Goal: Task Accomplishment & Management: Use online tool/utility

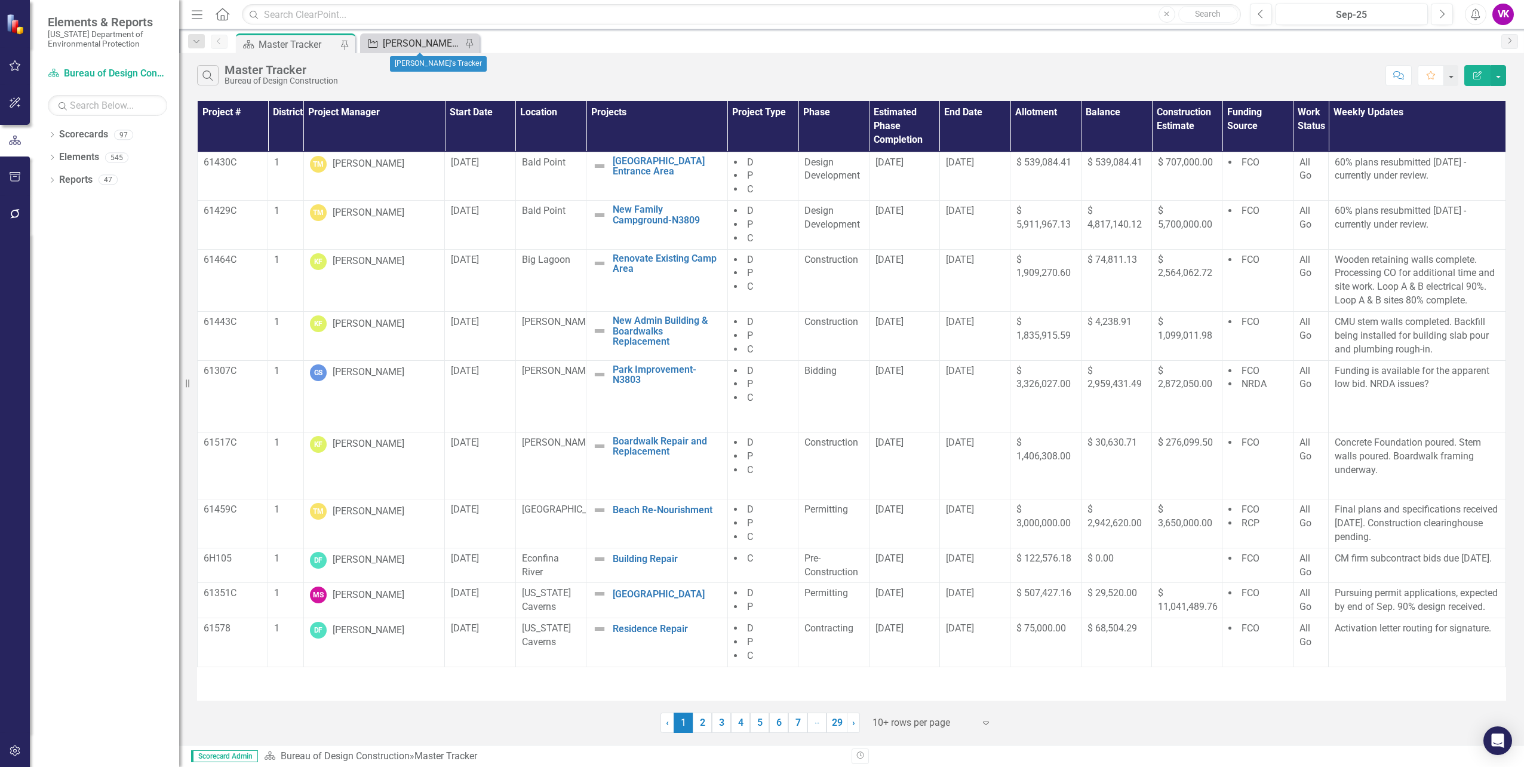
click at [401, 45] on div "[PERSON_NAME]'s Tracker" at bounding box center [422, 43] width 79 height 15
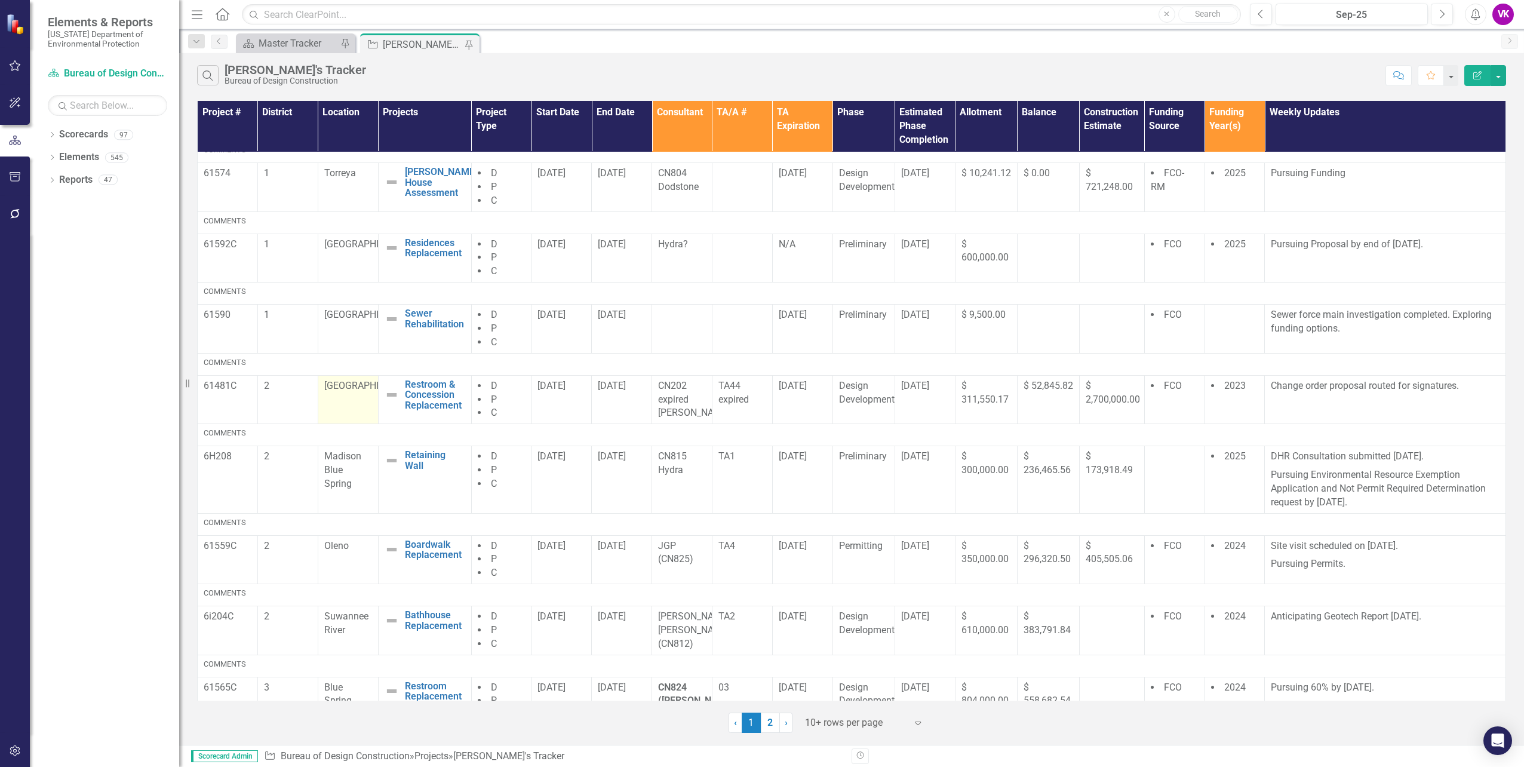
scroll to position [119, 0]
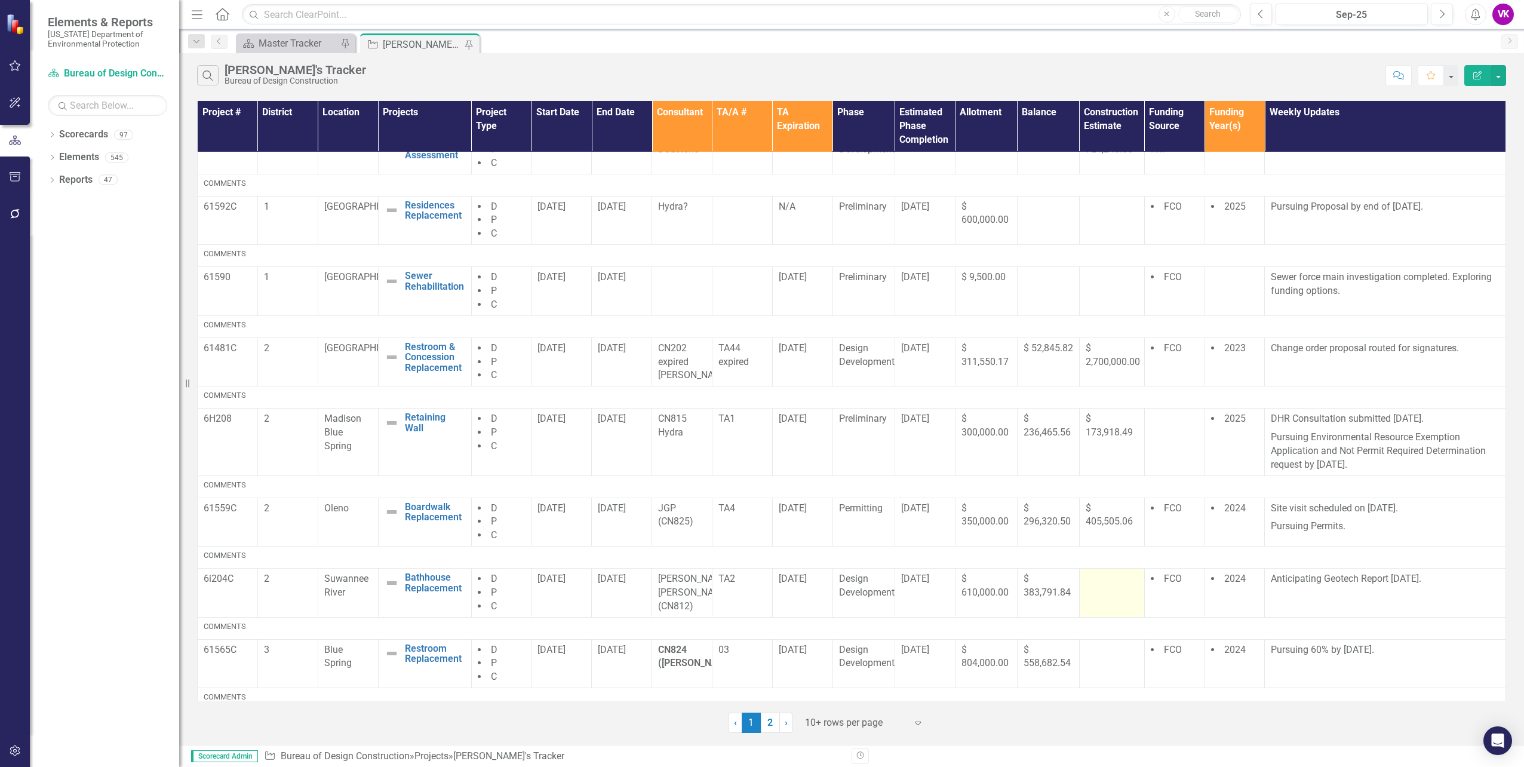
click at [1107, 612] on td at bounding box center [1111, 593] width 65 height 49
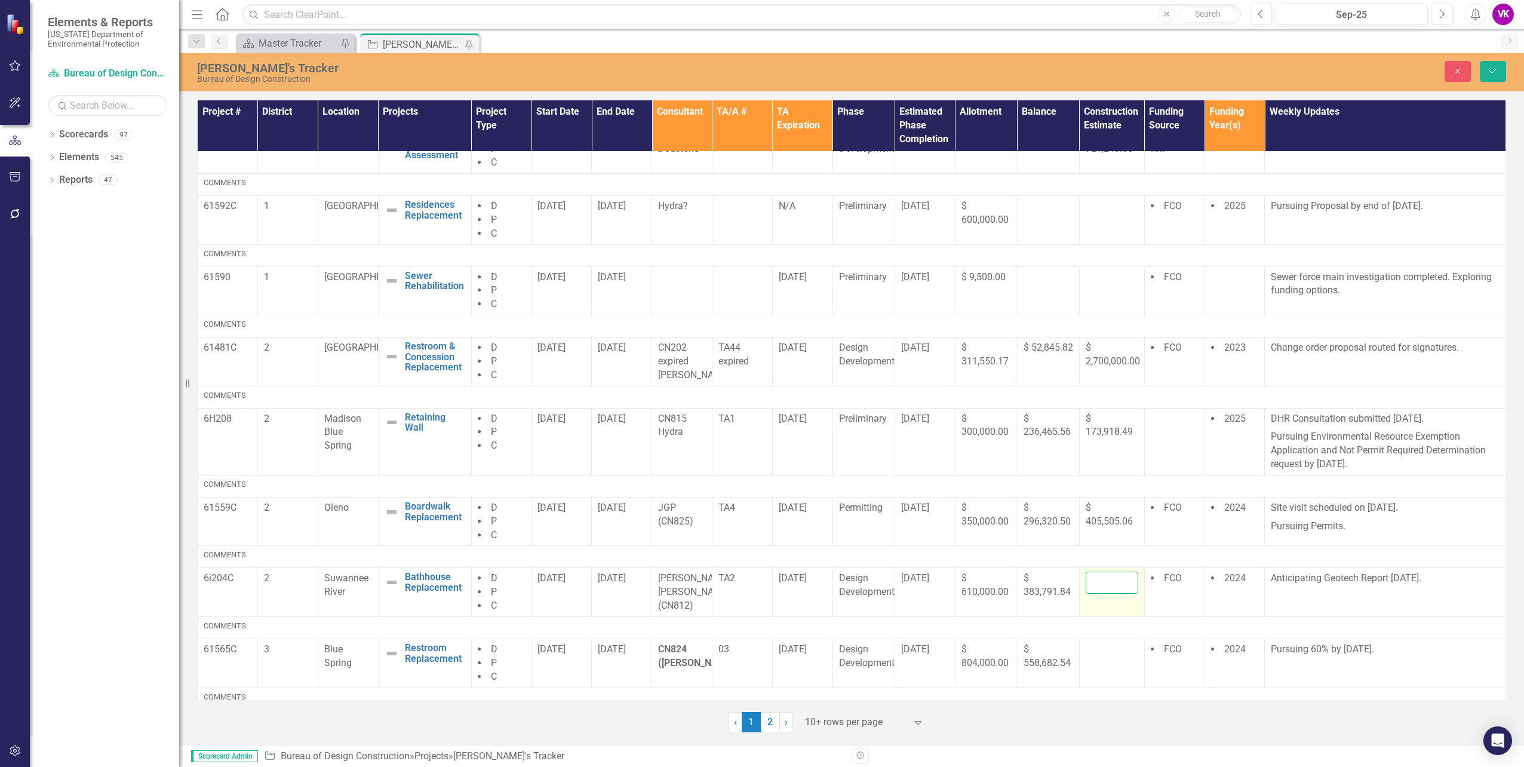
drag, startPoint x: 1107, startPoint y: 612, endPoint x: 1094, endPoint y: 593, distance: 22.7
click at [1094, 593] on input "number" at bounding box center [1112, 583] width 53 height 22
click at [1163, 617] on td "FCO" at bounding box center [1174, 592] width 60 height 49
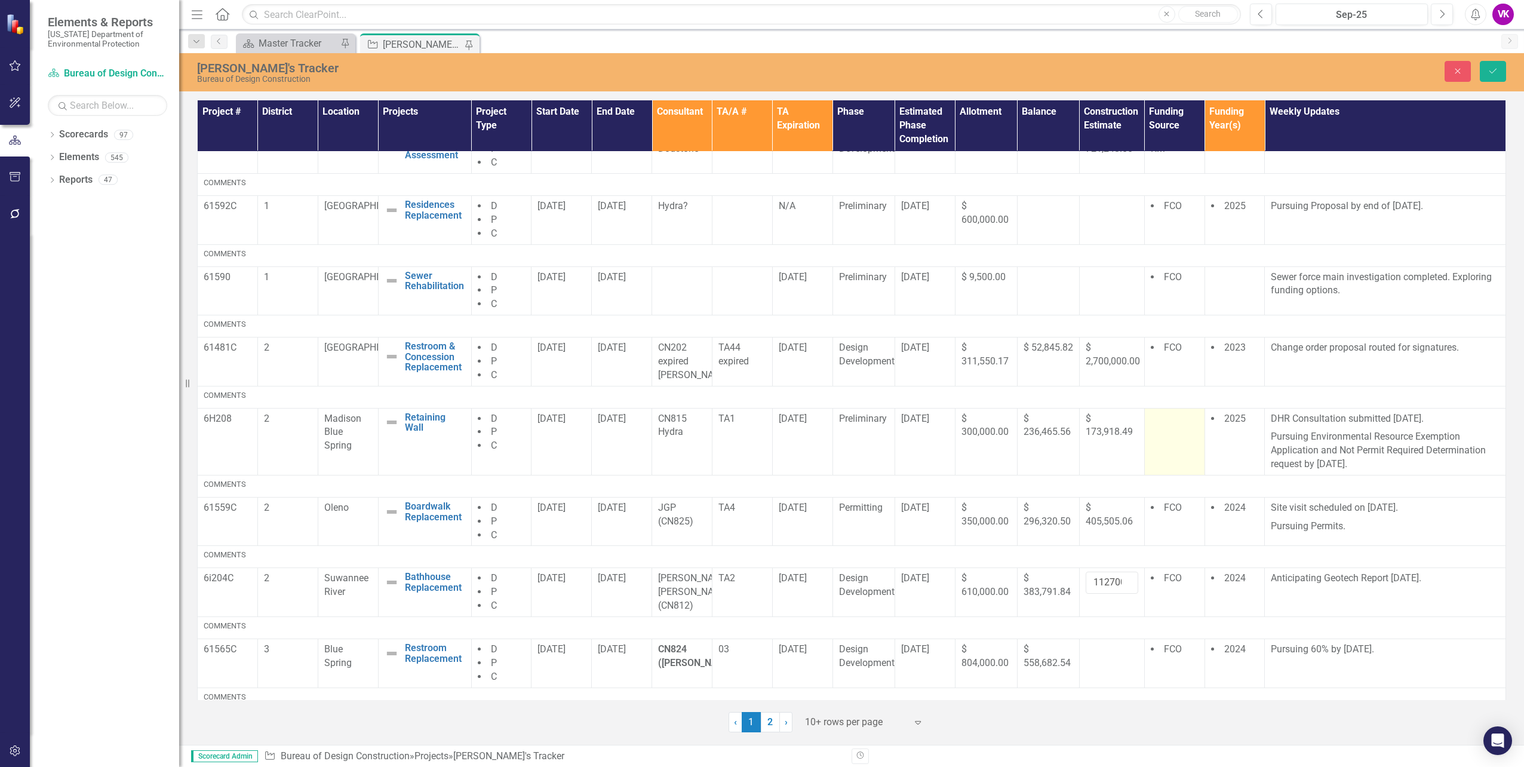
click at [1169, 449] on td at bounding box center [1174, 441] width 60 height 67
click at [1120, 592] on input "1127001" at bounding box center [1112, 583] width 53 height 22
click at [1120, 591] on input "1127002" at bounding box center [1112, 583] width 53 height 22
click at [1121, 591] on input "1127003" at bounding box center [1112, 583] width 53 height 22
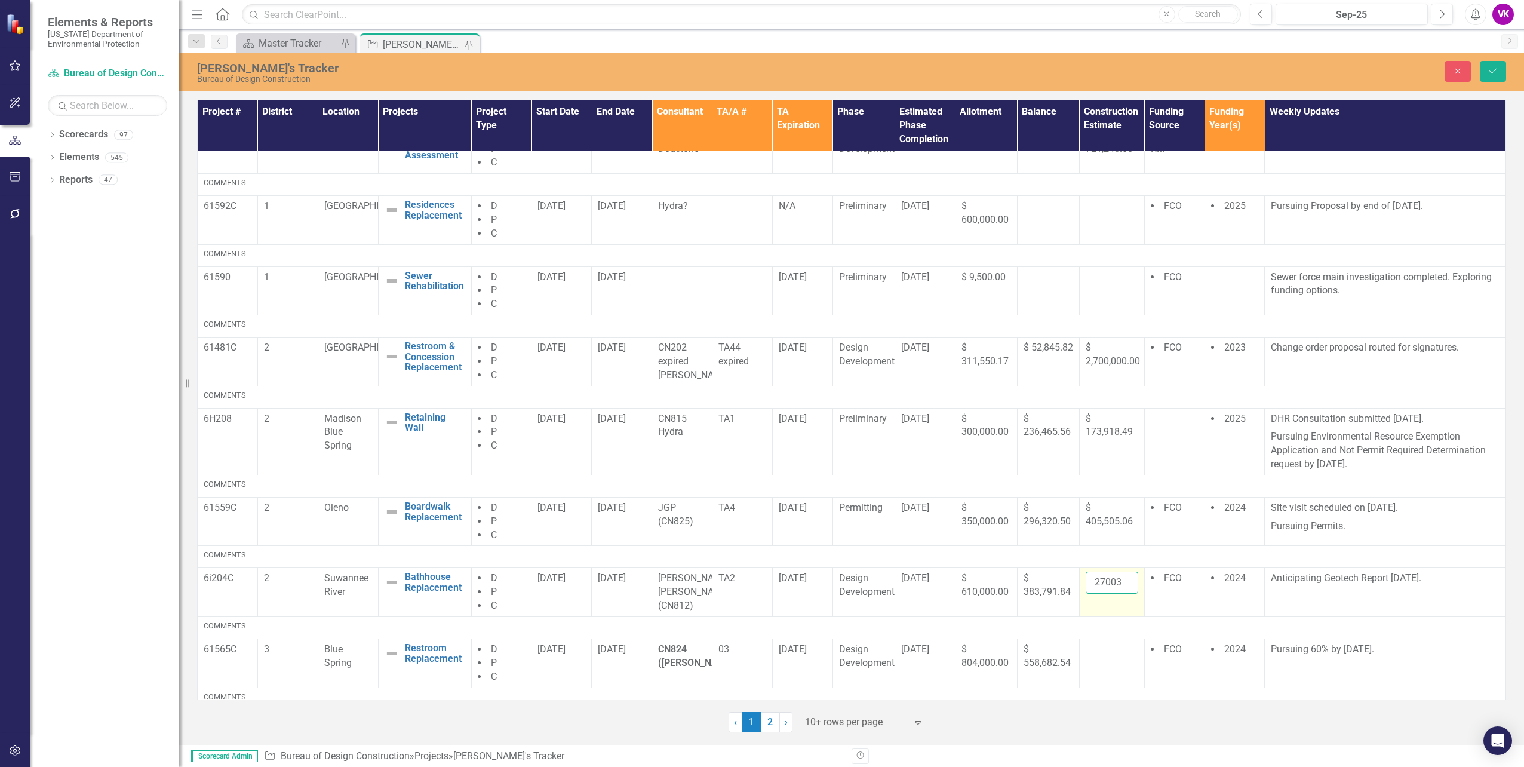
click at [1087, 594] on input "1127003" at bounding box center [1112, 583] width 53 height 22
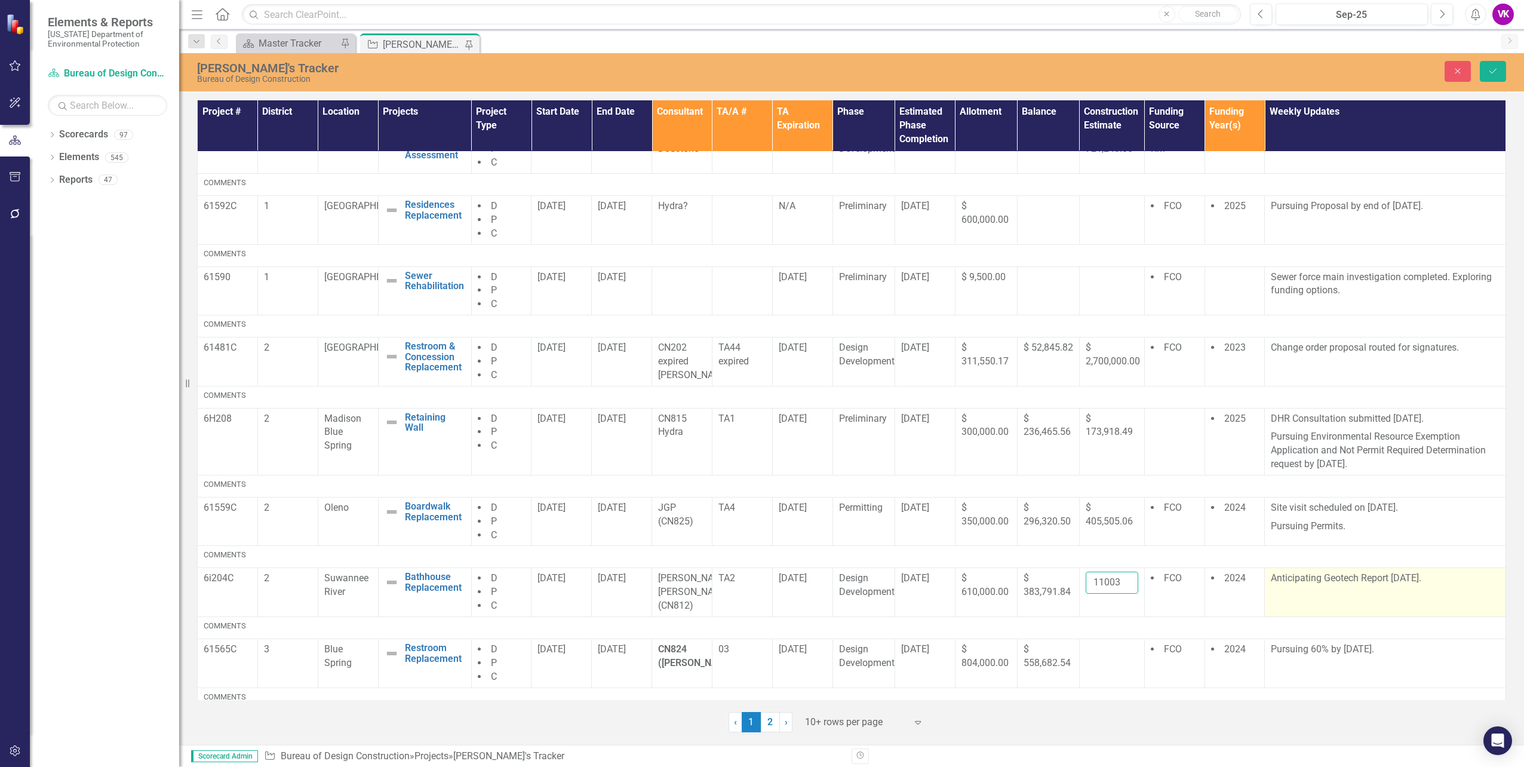
scroll to position [0, 0]
type input "1"
type input "1127000.0"
click button "Save" at bounding box center [1493, 71] width 26 height 21
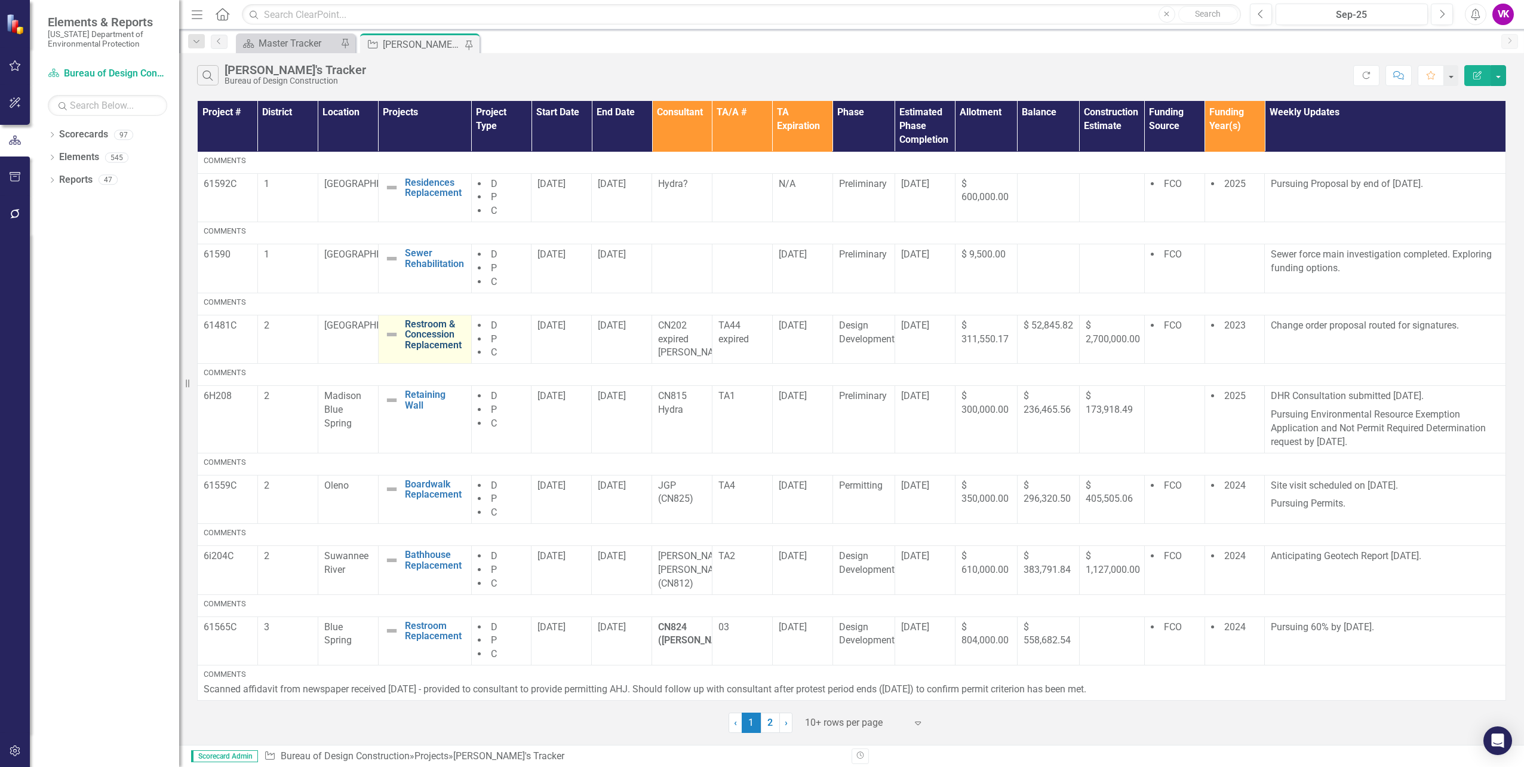
scroll to position [205, 0]
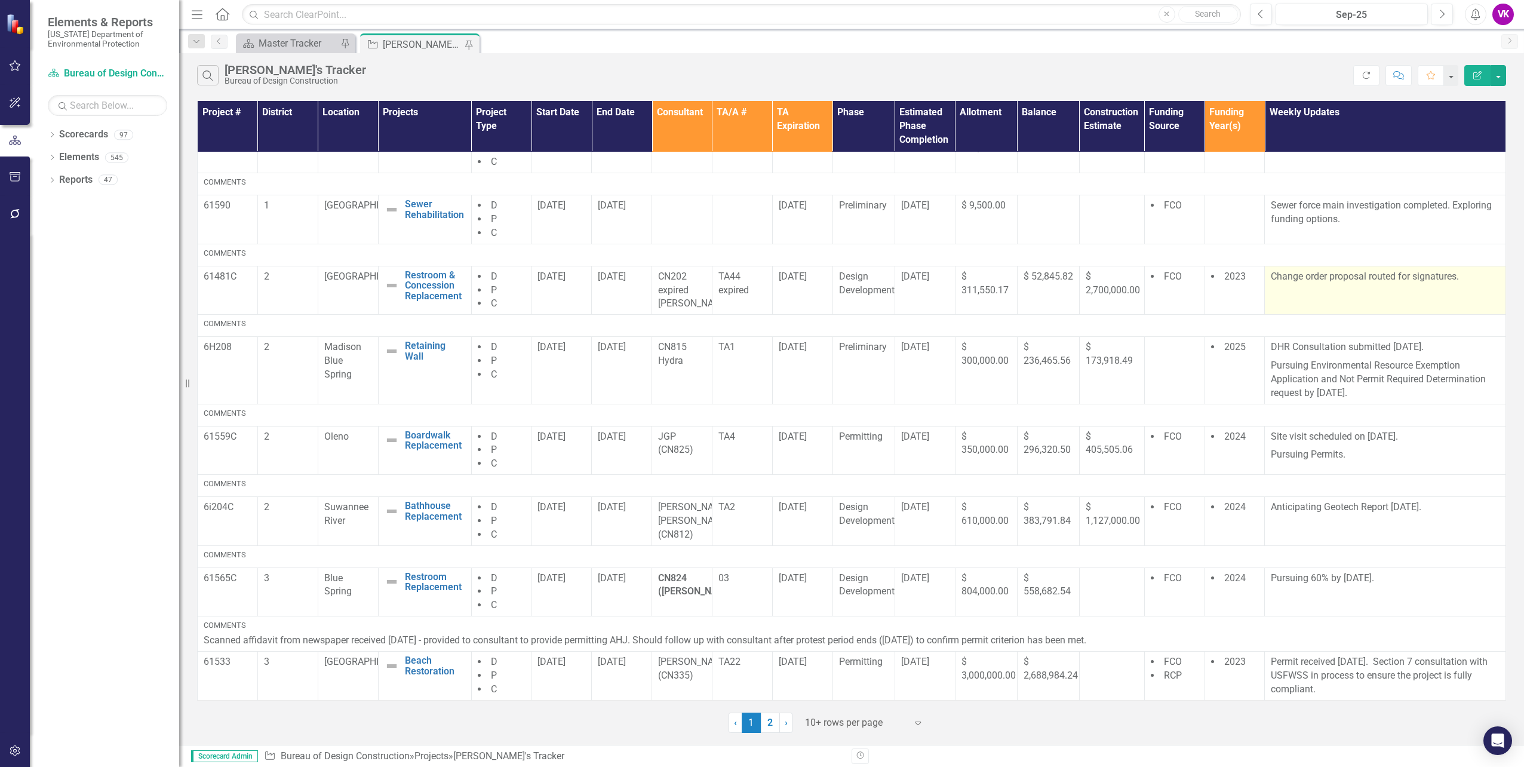
click at [1271, 270] on p "Change order proposal routed for signatures." at bounding box center [1385, 277] width 229 height 14
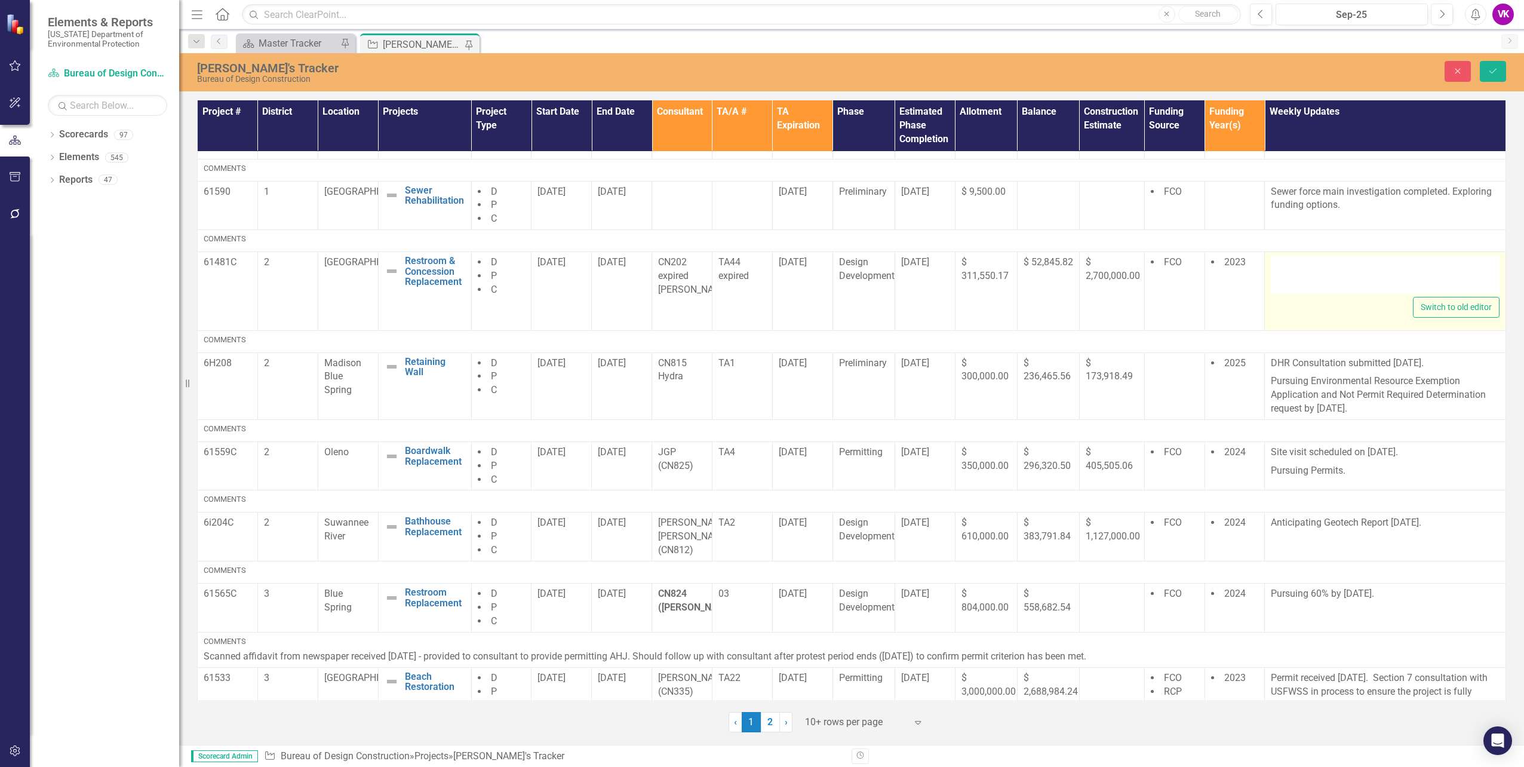
type textarea "<p>Change order proposal routed for signatures.</p>"
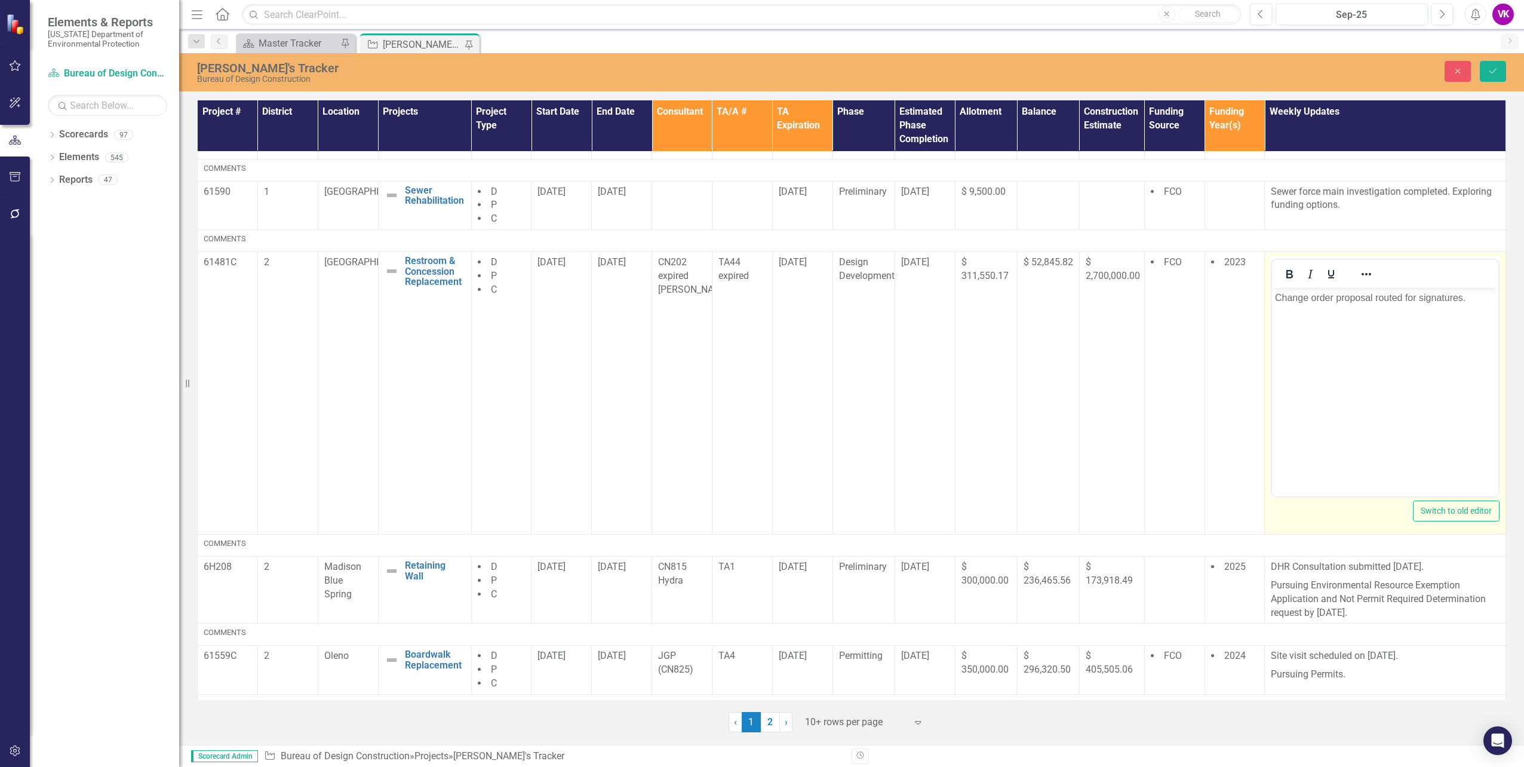
scroll to position [0, 0]
click at [1276, 296] on p "Change order proposal routed for signatures." at bounding box center [1385, 298] width 220 height 14
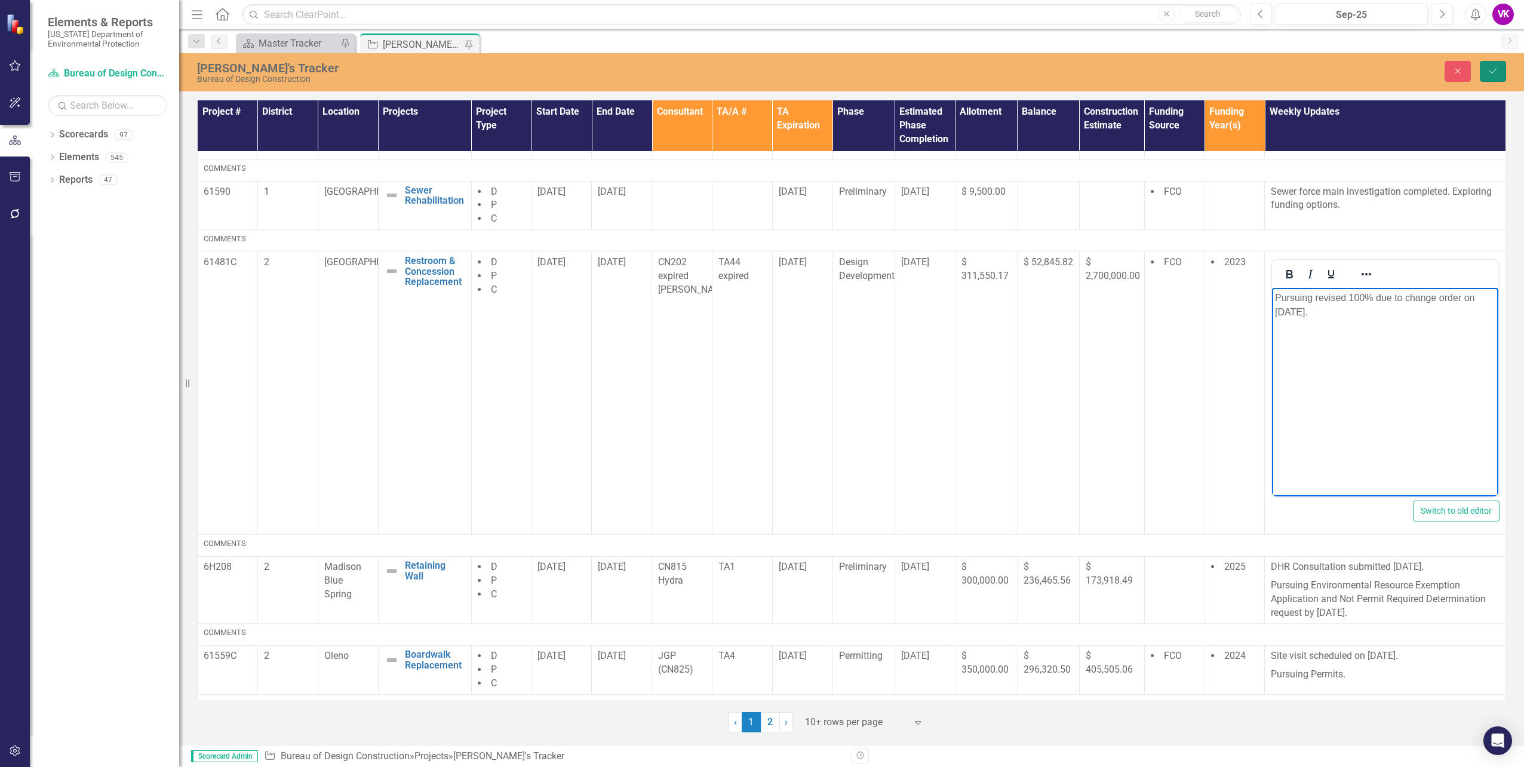
click at [1492, 72] on icon "Save" at bounding box center [1493, 71] width 11 height 8
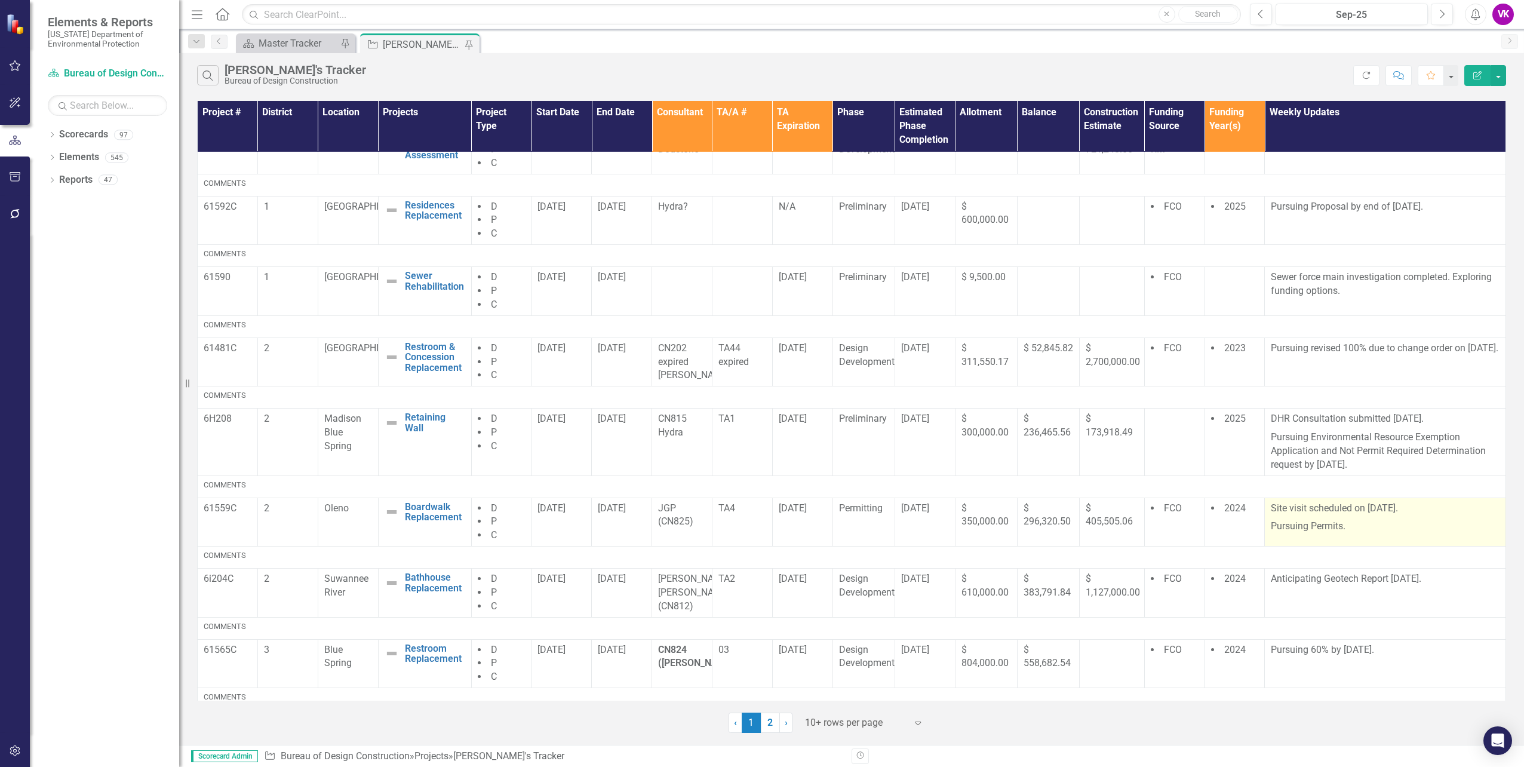
scroll to position [179, 0]
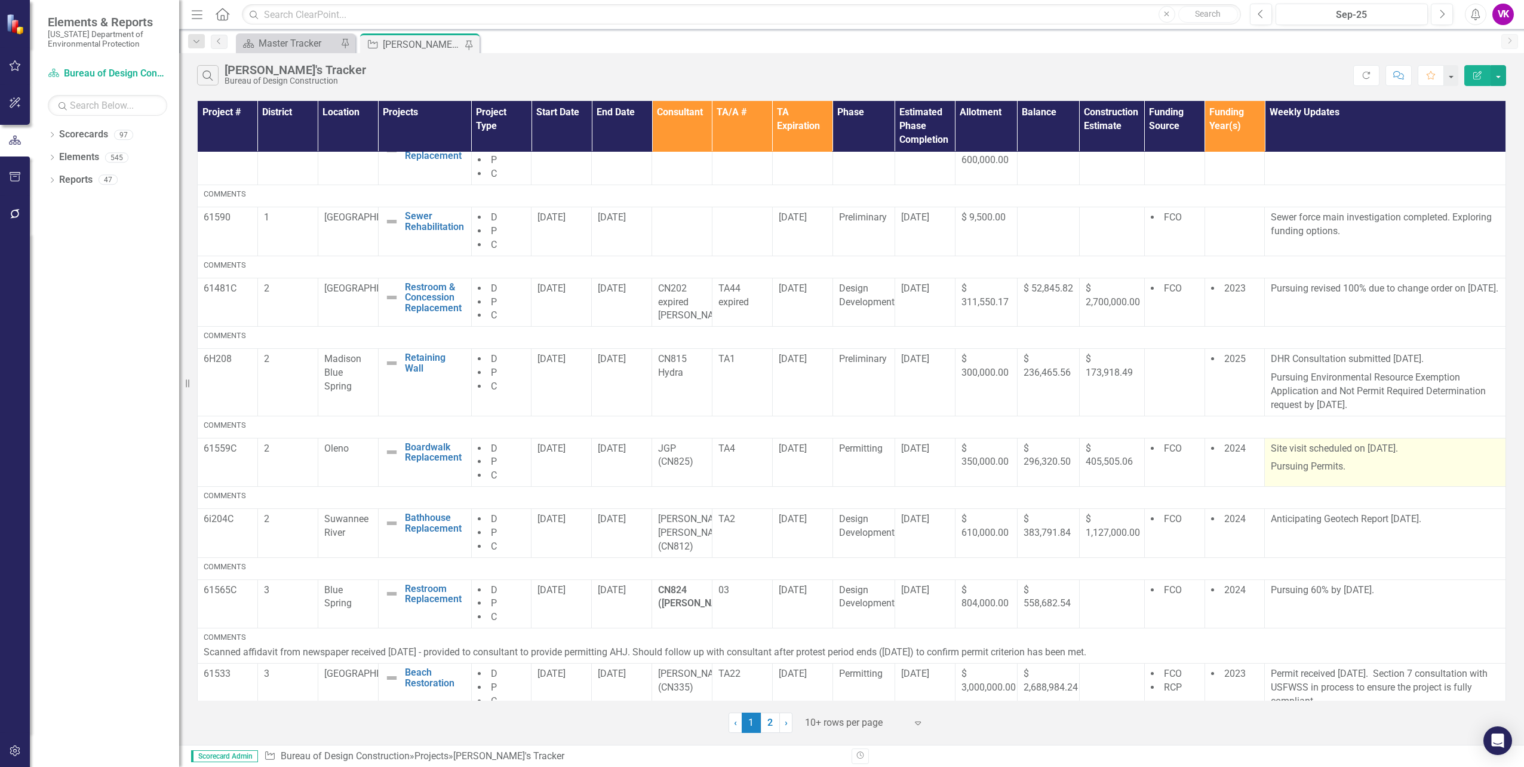
click at [1271, 458] on p "Site visit scheduled on [DATE]." at bounding box center [1385, 450] width 229 height 16
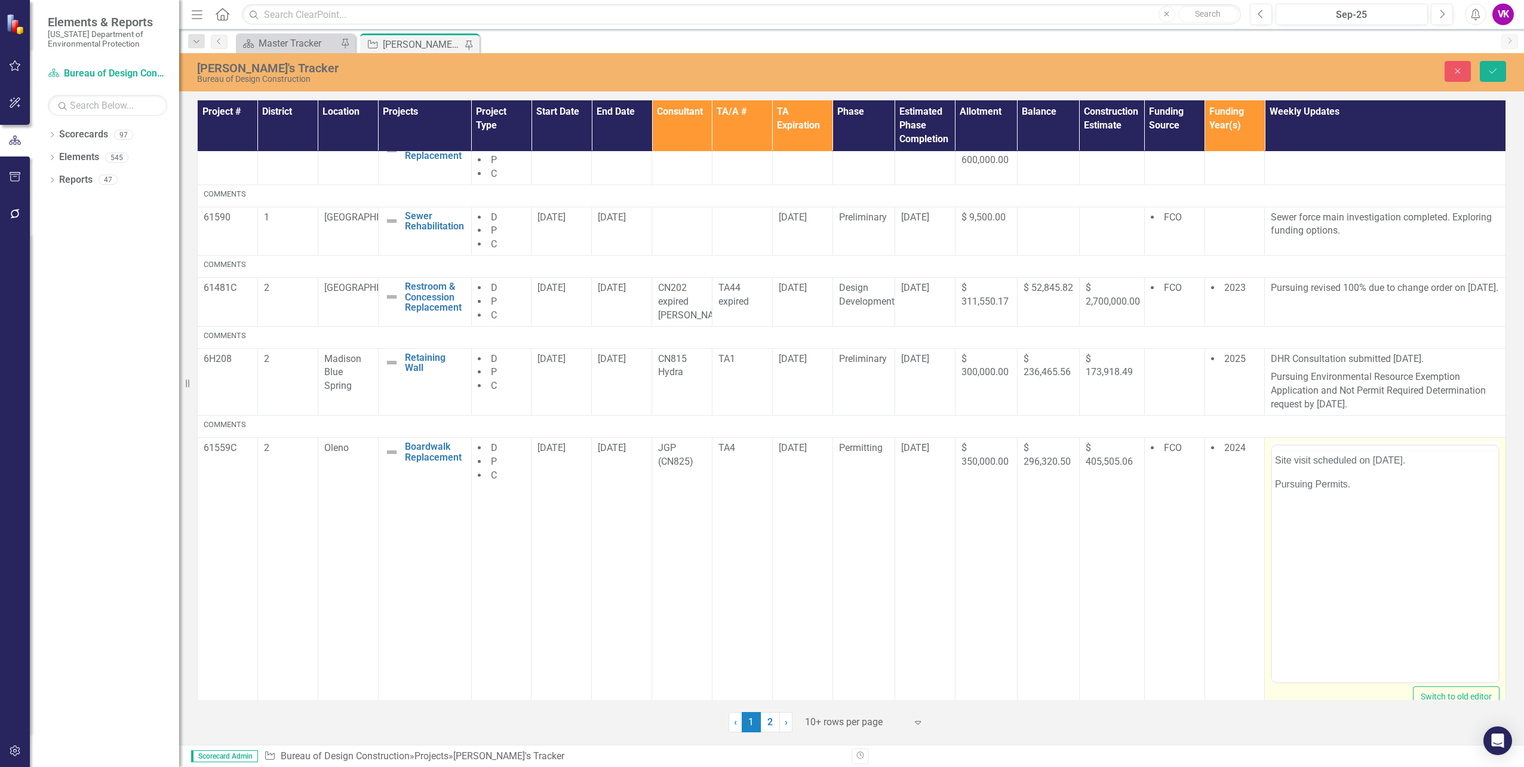
scroll to position [0, 0]
click at [1393, 483] on p "Site visit scheduled on [DATE]." at bounding box center [1385, 483] width 220 height 14
click at [1495, 76] on button "Save" at bounding box center [1493, 71] width 26 height 21
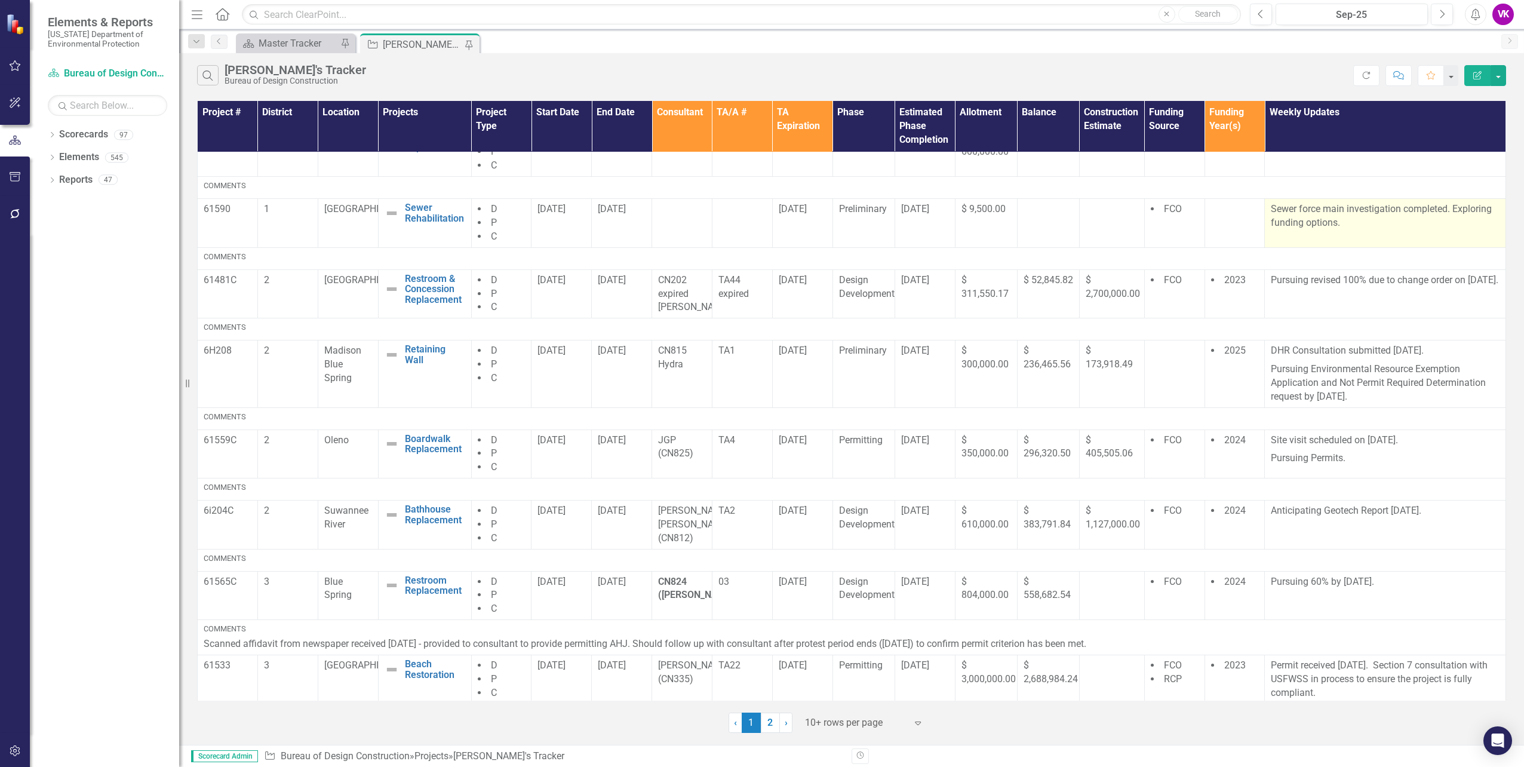
scroll to position [205, 0]
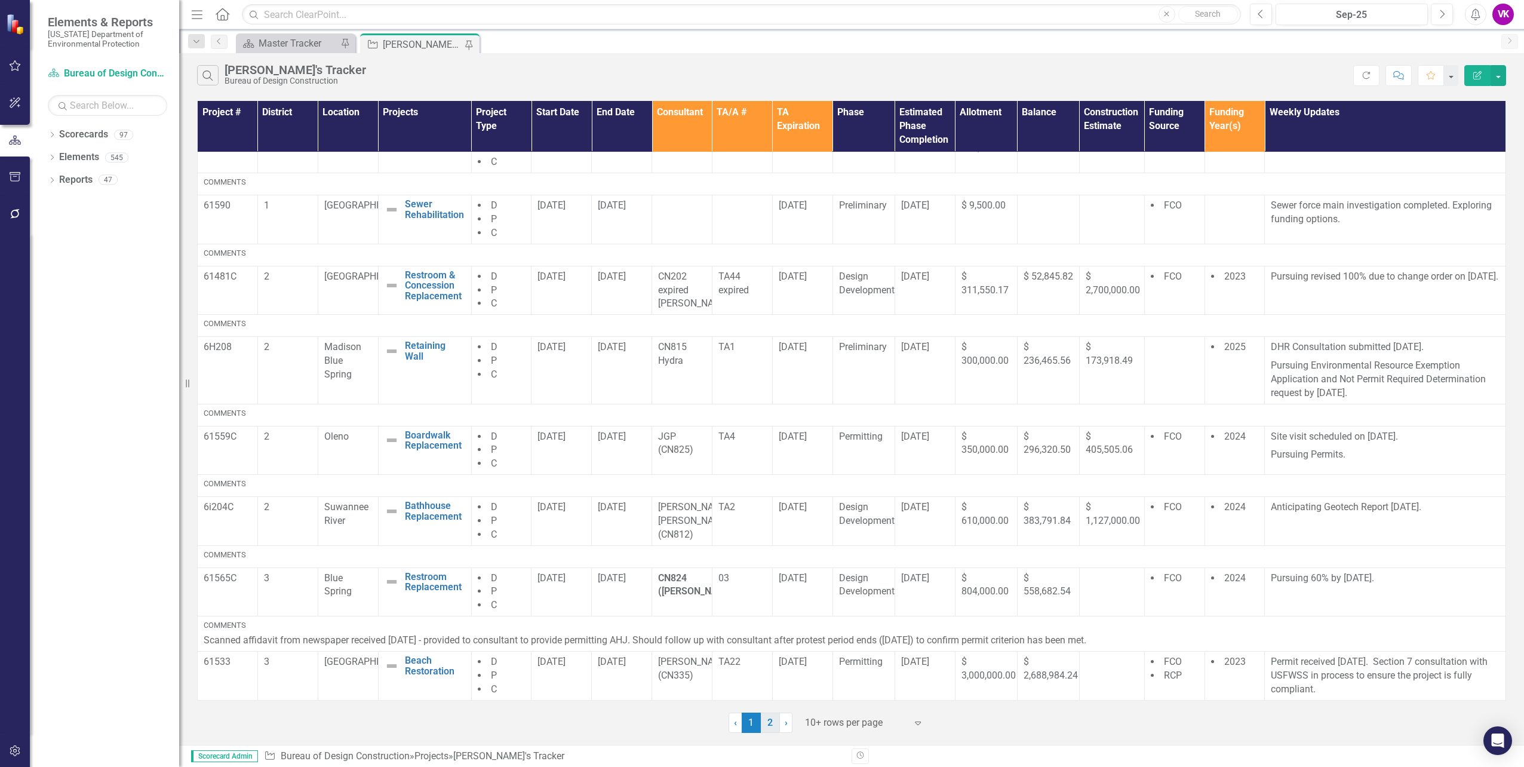
click at [771, 721] on link "2" at bounding box center [770, 723] width 19 height 20
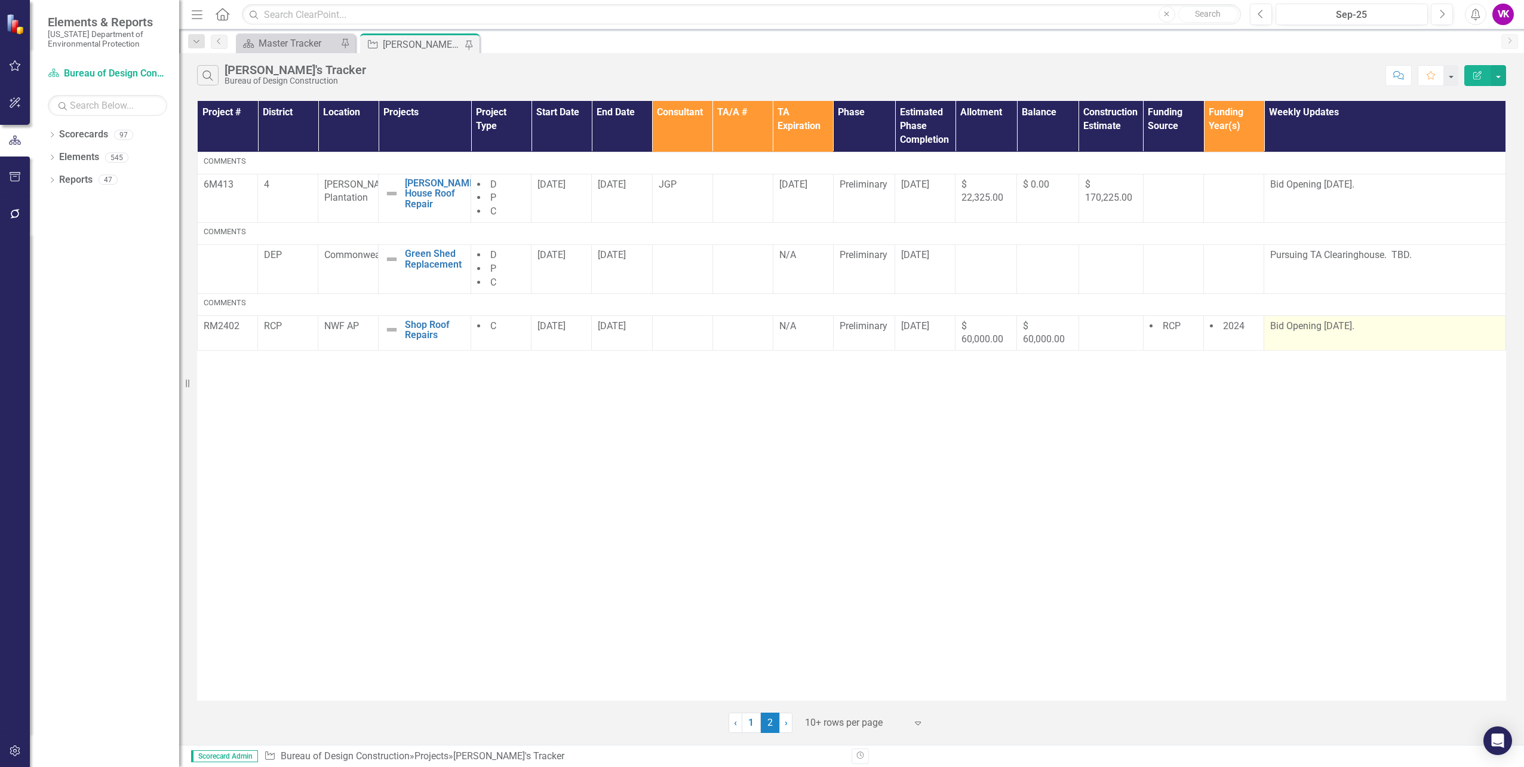
click at [1270, 324] on p "Bid Opening [DATE]." at bounding box center [1384, 327] width 229 height 14
click at [1272, 325] on p "Bid Opening [DATE]." at bounding box center [1384, 327] width 229 height 14
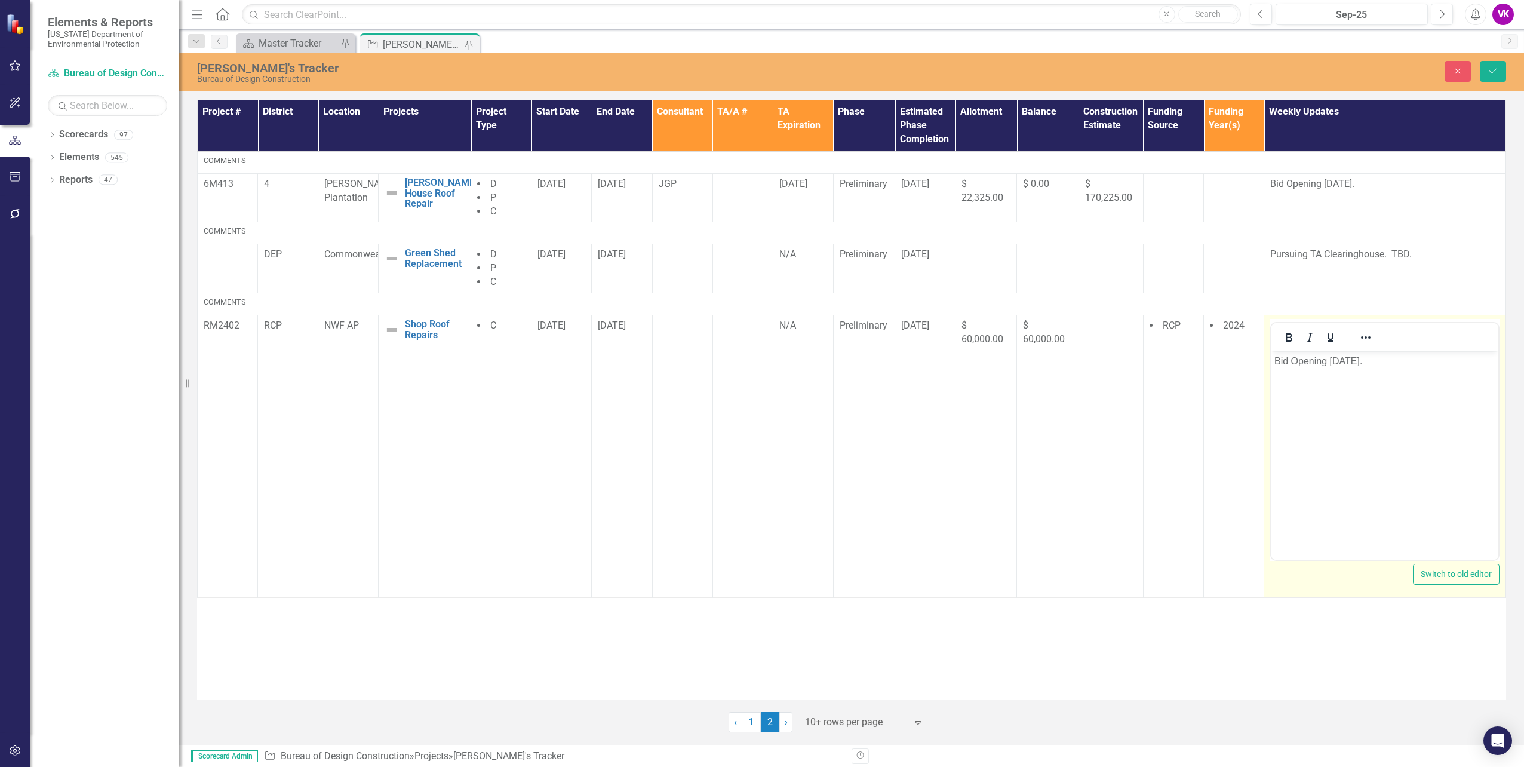
click at [1276, 360] on p "Bid Opening [DATE]." at bounding box center [1385, 361] width 221 height 14
click at [1275, 361] on p "Bid Opening [DATE]." at bounding box center [1385, 361] width 221 height 14
click at [1494, 72] on icon "submit" at bounding box center [1493, 71] width 7 height 5
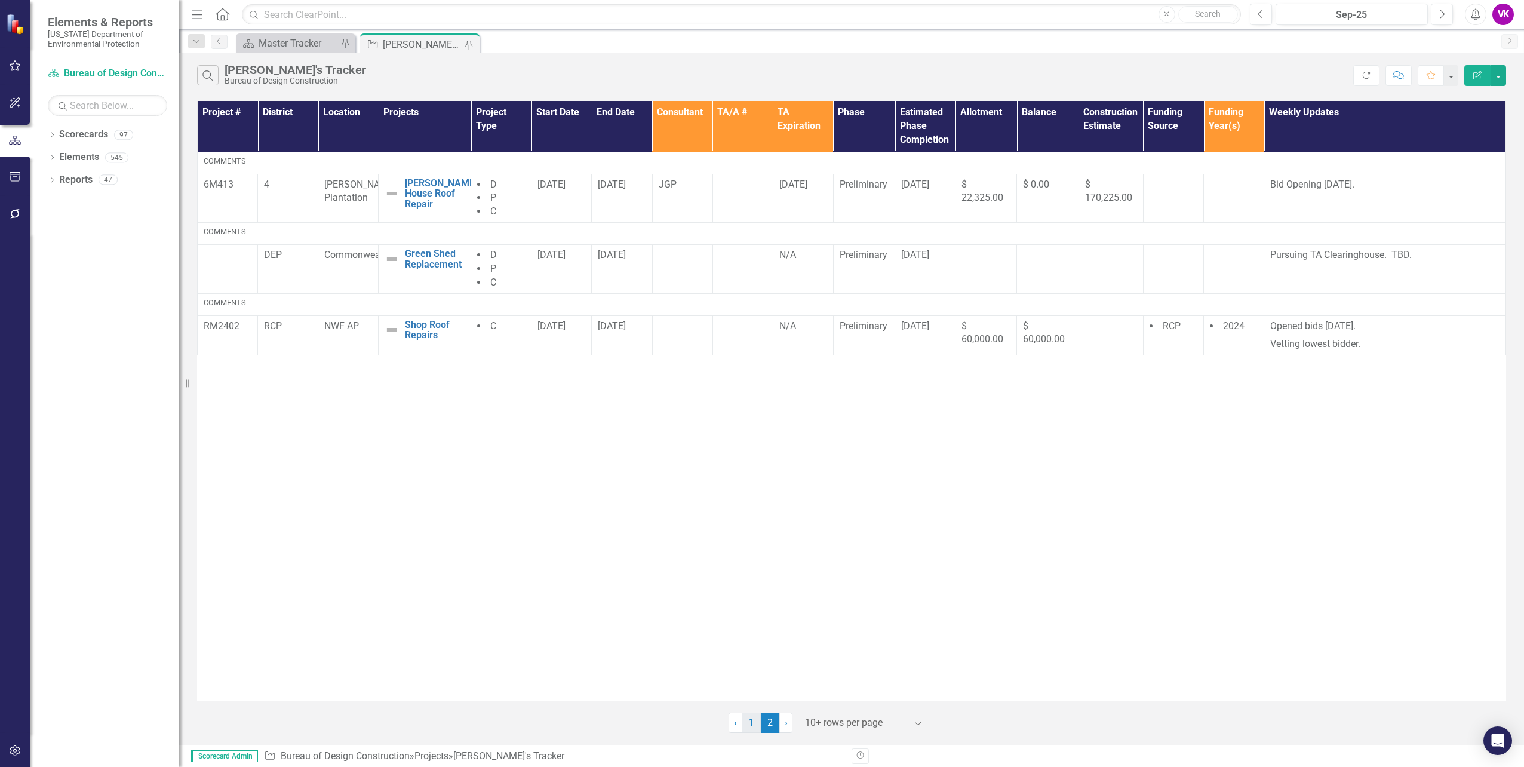
click at [749, 723] on link "1" at bounding box center [751, 723] width 19 height 20
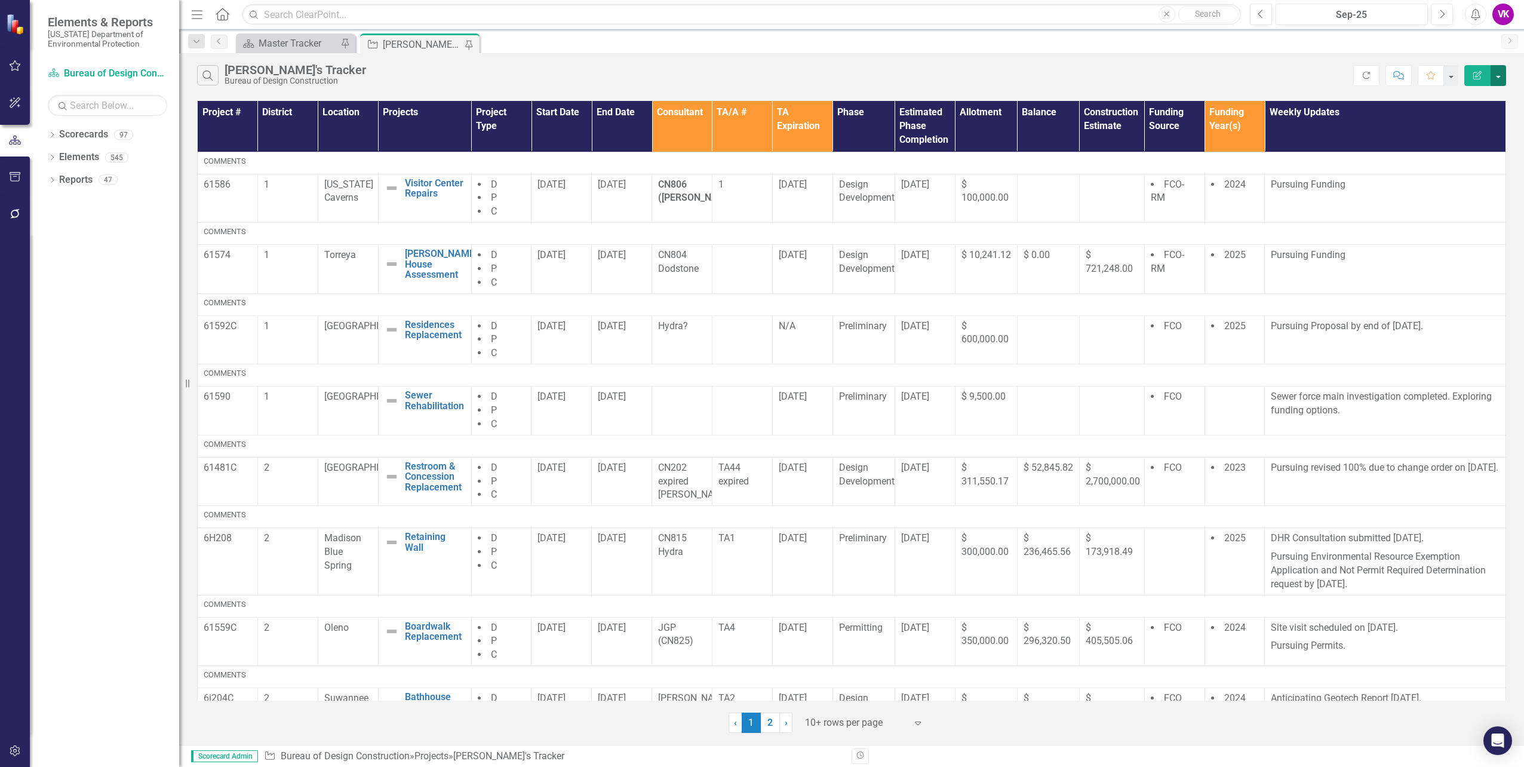
click at [1500, 76] on button "button" at bounding box center [1499, 75] width 16 height 21
click at [1473, 119] on link "PDF Export to PDF" at bounding box center [1458, 121] width 94 height 22
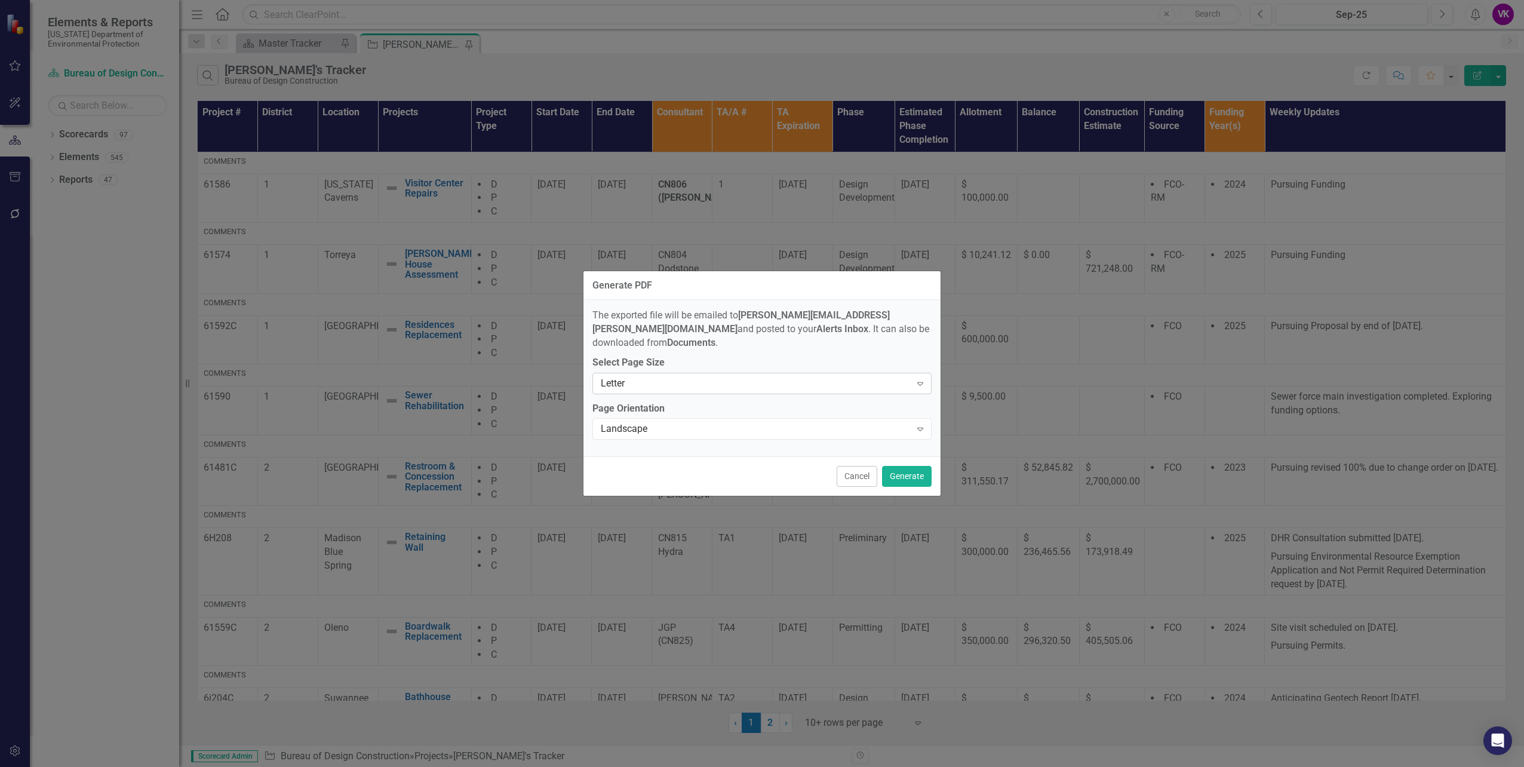
click at [917, 382] on icon at bounding box center [920, 384] width 6 height 4
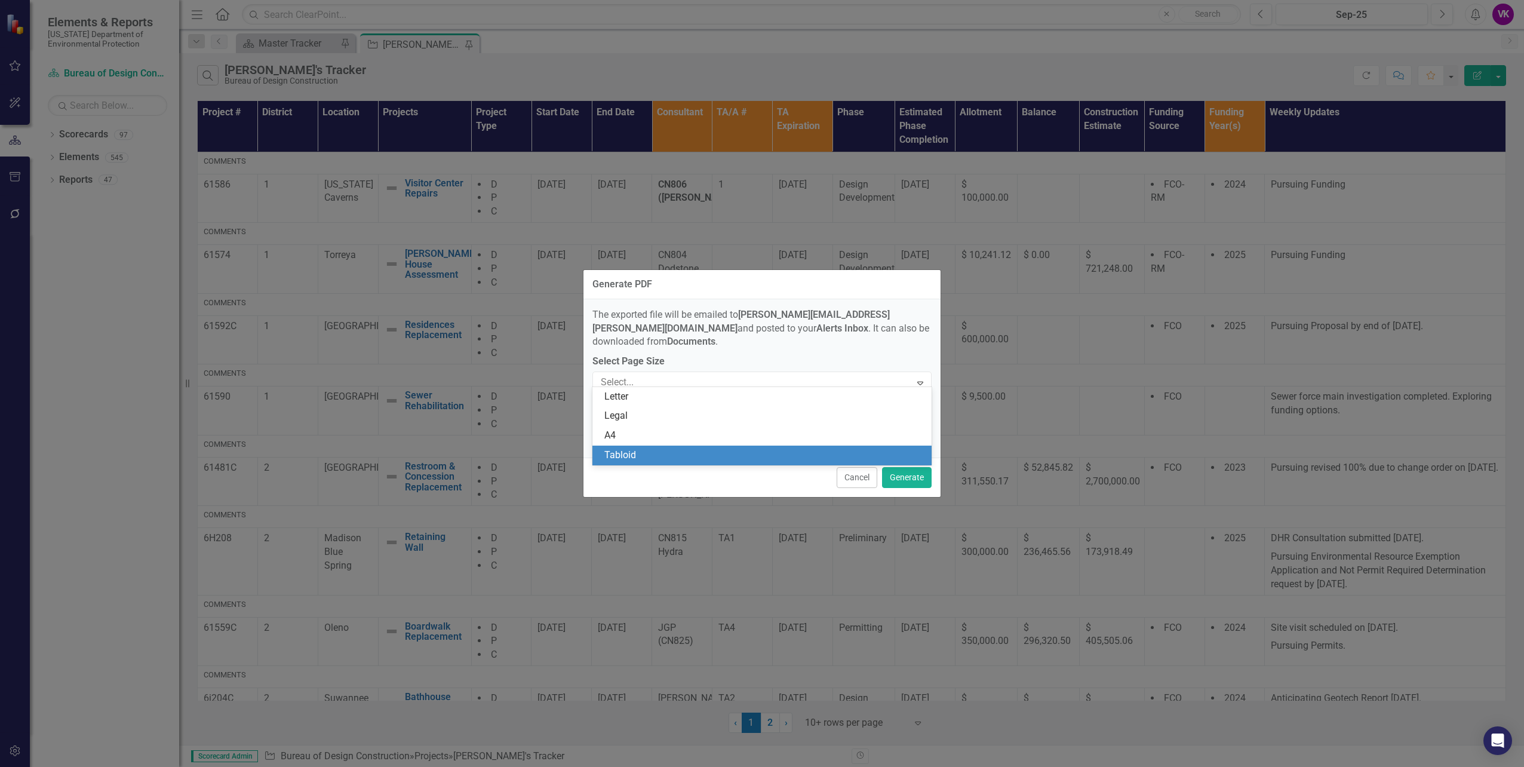
click at [649, 456] on div "Tabloid" at bounding box center [764, 456] width 320 height 14
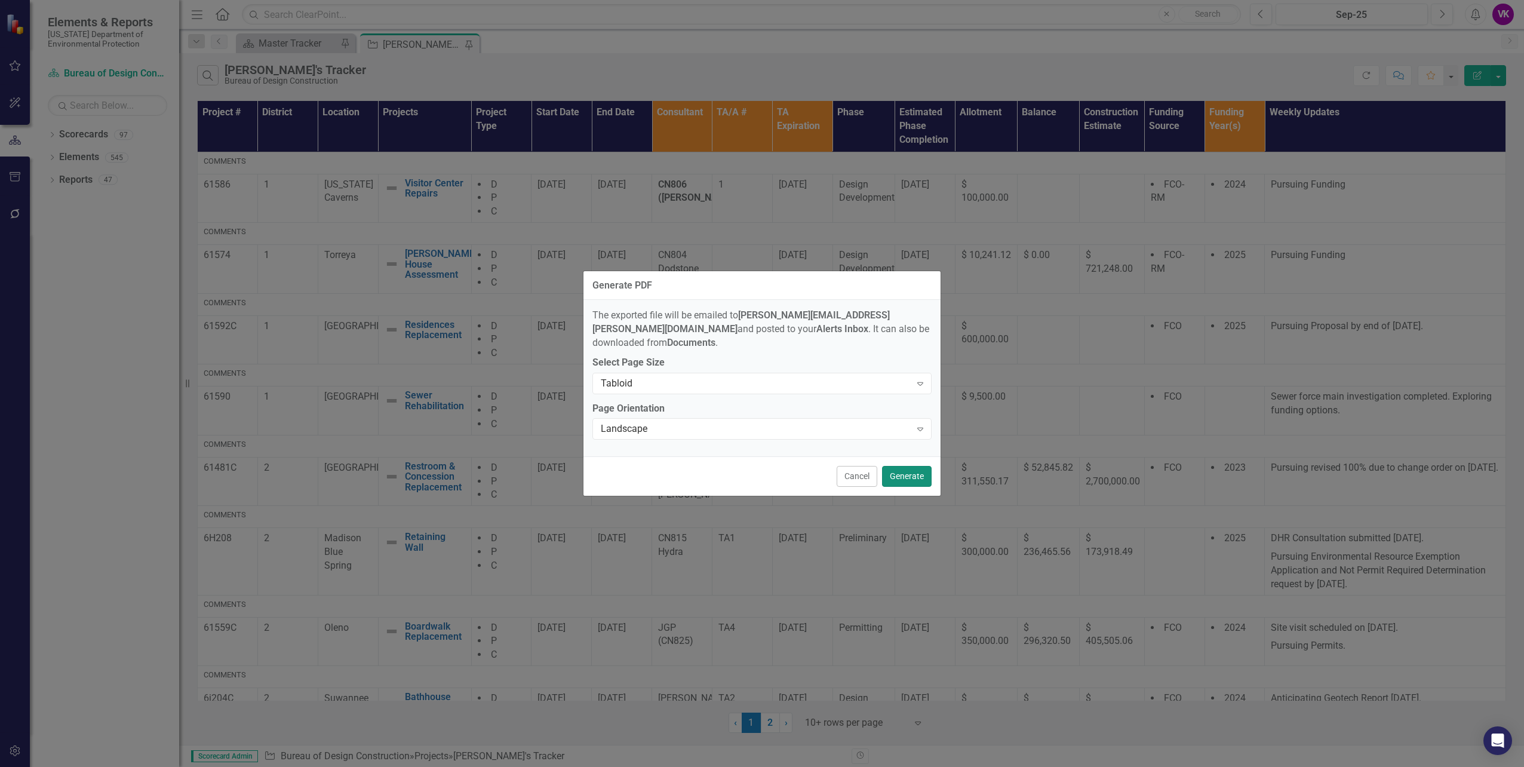
click at [907, 470] on button "Generate" at bounding box center [907, 476] width 50 height 21
